Goal: Find specific page/section: Find specific page/section

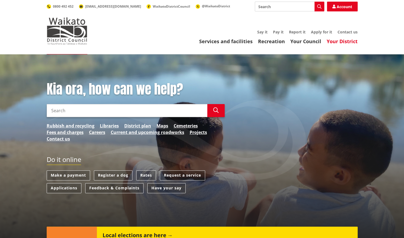
click at [336, 42] on link "Your District" at bounding box center [342, 41] width 31 height 7
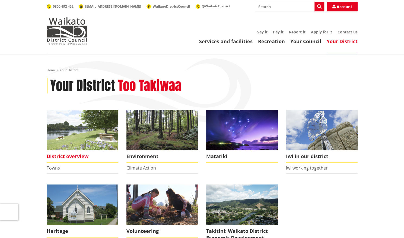
click at [54, 156] on span "District overview" at bounding box center [83, 156] width 72 height 12
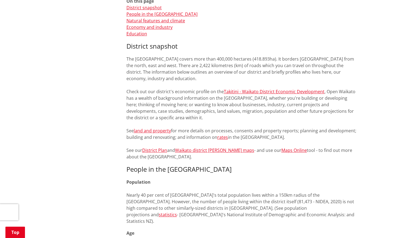
scroll to position [190, 0]
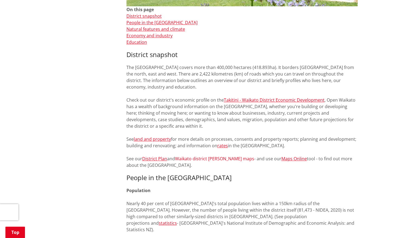
click at [196, 159] on link "Waikato district ward maps" at bounding box center [214, 158] width 79 height 6
